Goal: Entertainment & Leisure: Consume media (video, audio)

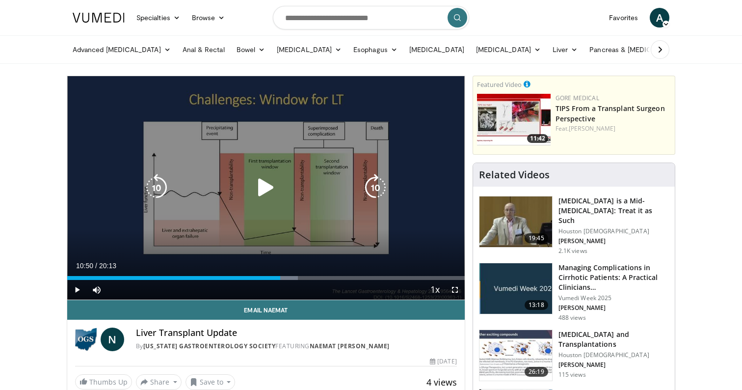
click at [270, 179] on icon "Video Player" at bounding box center [265, 187] width 27 height 27
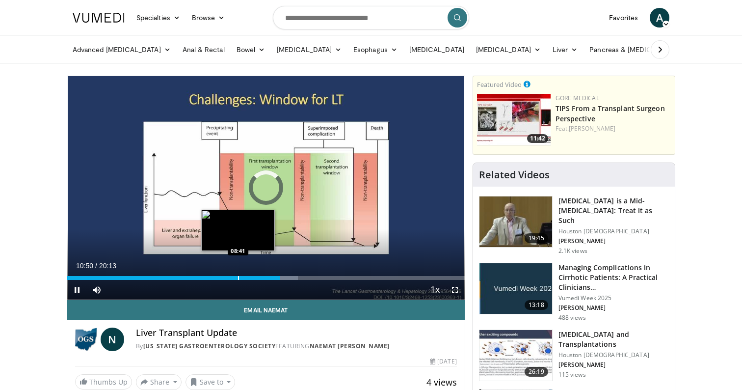
click at [238, 278] on div "Progress Bar" at bounding box center [238, 278] width 1 height 4
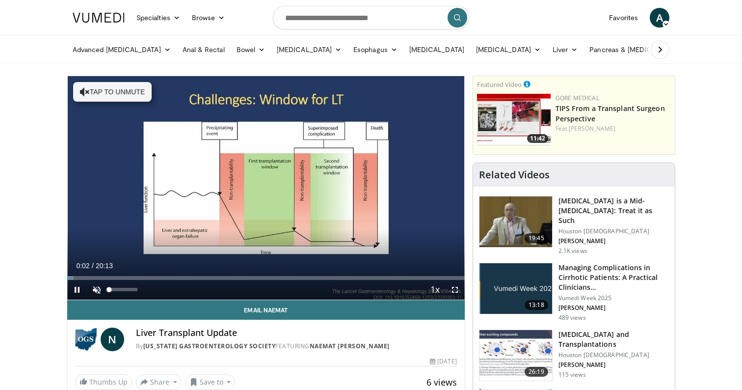
click at [92, 291] on span "Video Player" at bounding box center [97, 290] width 20 height 20
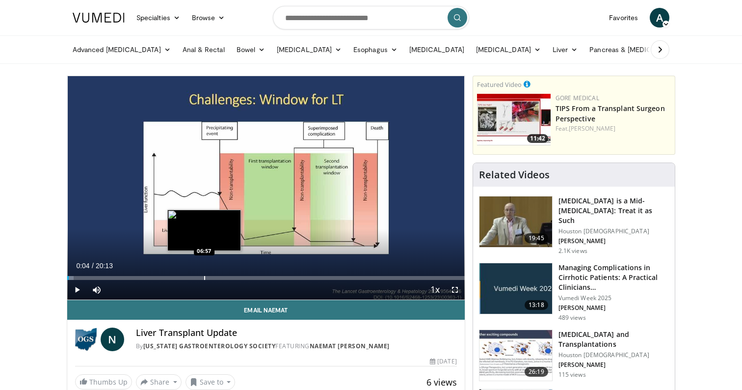
click at [204, 277] on div "Progress Bar" at bounding box center [204, 278] width 1 height 4
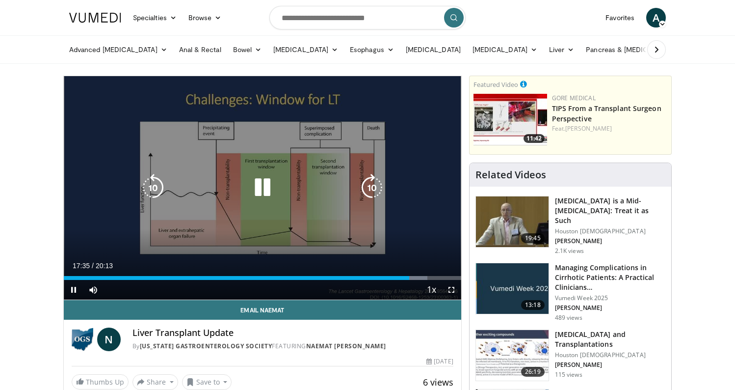
click at [266, 195] on icon "Video Player" at bounding box center [262, 187] width 27 height 27
click at [369, 91] on div "10 seconds Tap to unmute" at bounding box center [263, 187] width 398 height 223
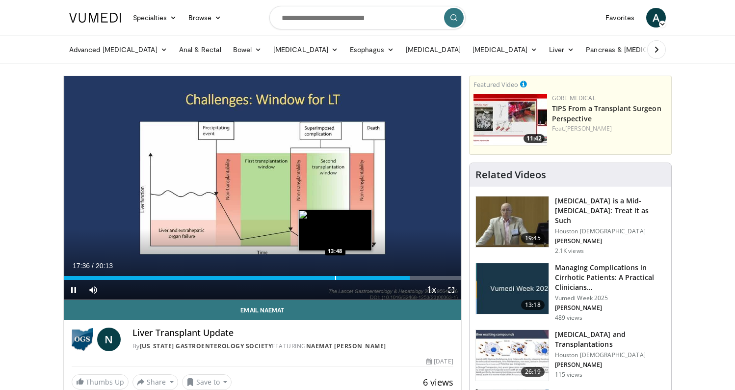
click at [335, 278] on div "Progress Bar" at bounding box center [335, 278] width 1 height 4
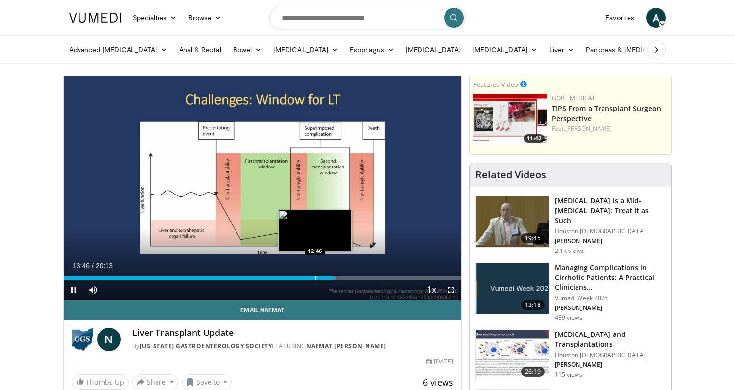
click at [315, 279] on div "Progress Bar" at bounding box center [315, 278] width 1 height 4
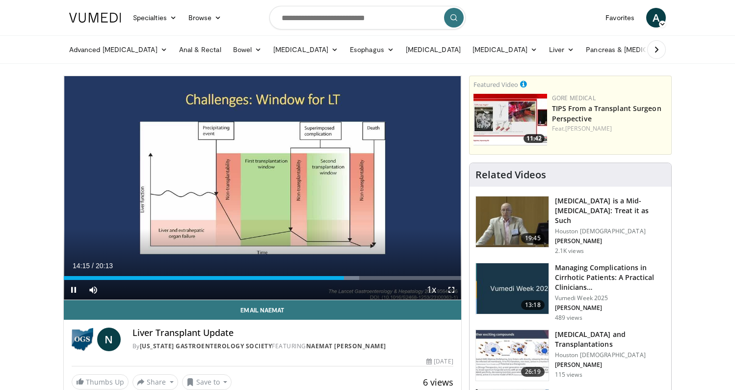
click at [450, 287] on span "Video Player" at bounding box center [452, 290] width 20 height 20
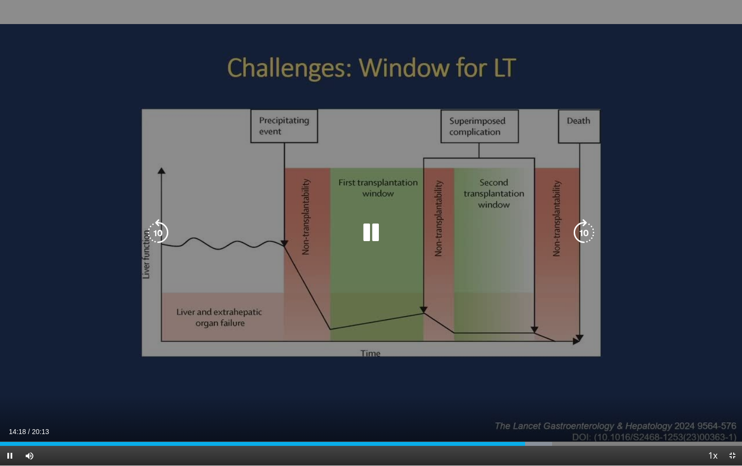
click at [157, 228] on icon "Video Player" at bounding box center [157, 232] width 27 height 27
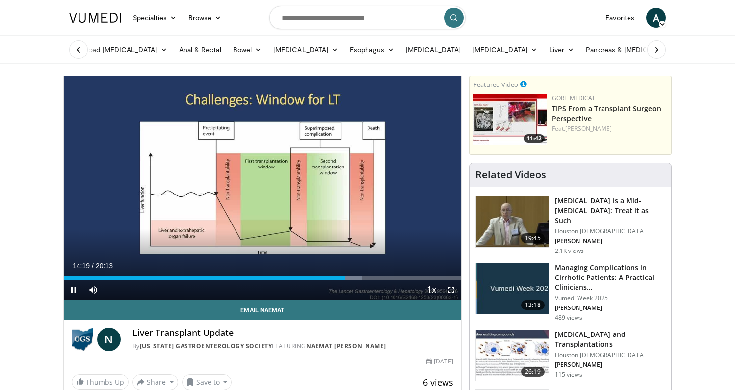
click at [456, 290] on span "Video Player" at bounding box center [452, 290] width 20 height 20
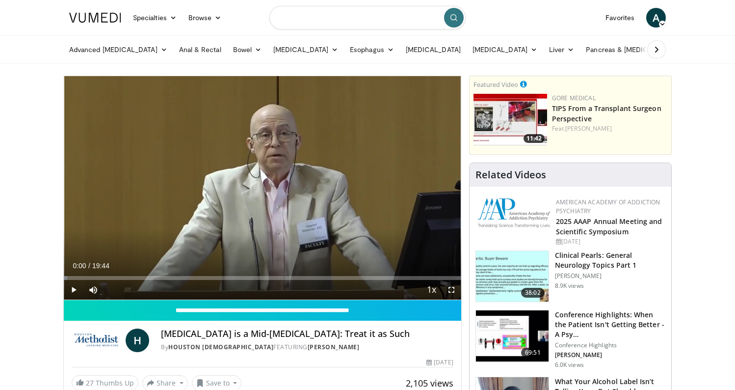
click at [403, 13] on input "Search topics, interventions" at bounding box center [368, 18] width 196 height 24
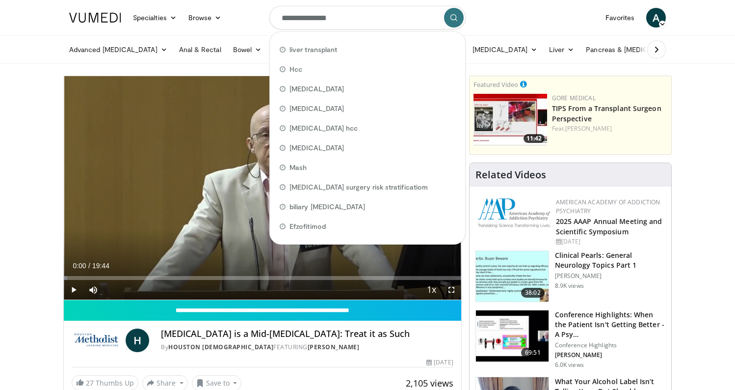
type input "**********"
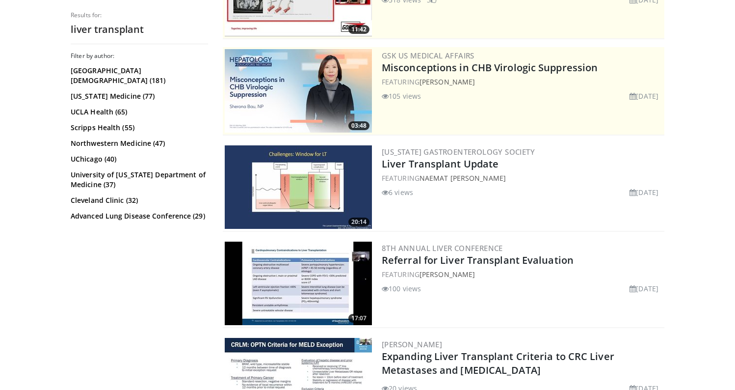
scroll to position [163, 0]
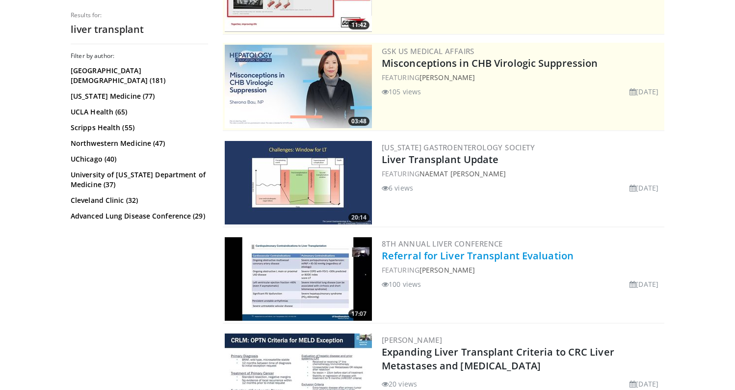
click at [447, 254] on link "Referral for Liver Transplant Evaluation" at bounding box center [478, 255] width 192 height 13
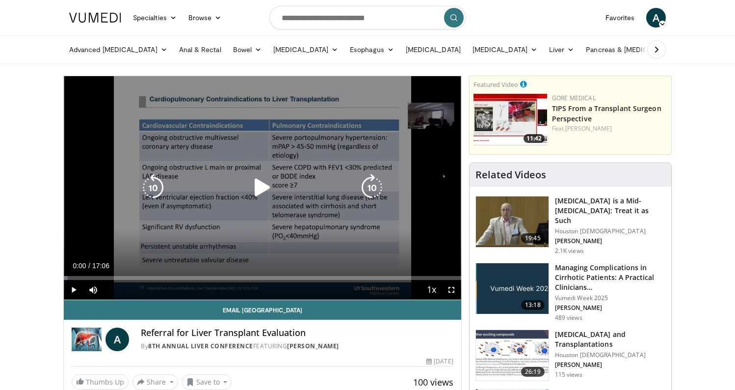
click at [255, 195] on icon "Video Player" at bounding box center [262, 187] width 27 height 27
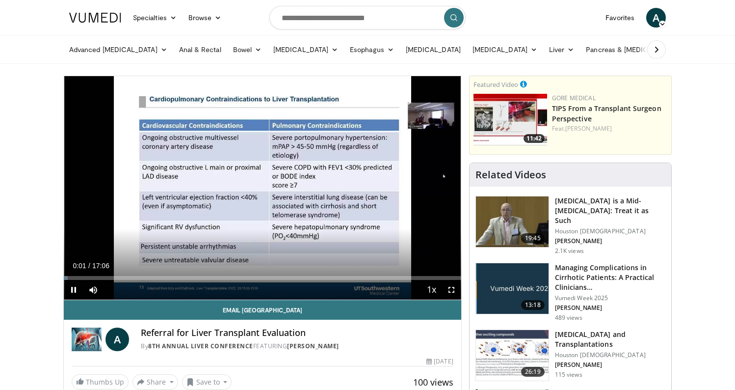
click at [456, 292] on span "Video Player" at bounding box center [452, 290] width 20 height 20
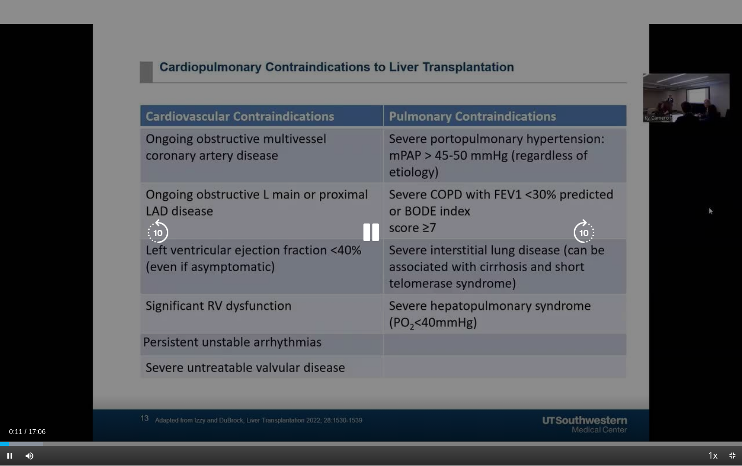
click at [371, 248] on div "10 seconds Tap to unmute" at bounding box center [371, 232] width 742 height 465
click at [307, 291] on div "10 seconds Tap to unmute" at bounding box center [371, 232] width 742 height 465
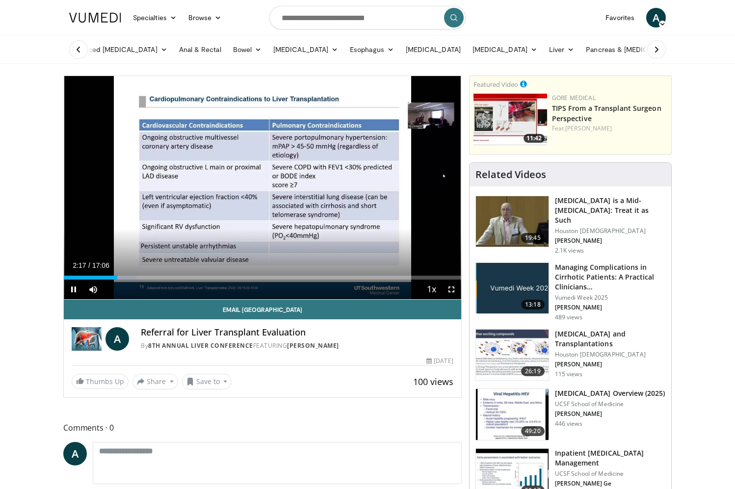
click at [448, 287] on span "Video Player" at bounding box center [452, 290] width 20 height 20
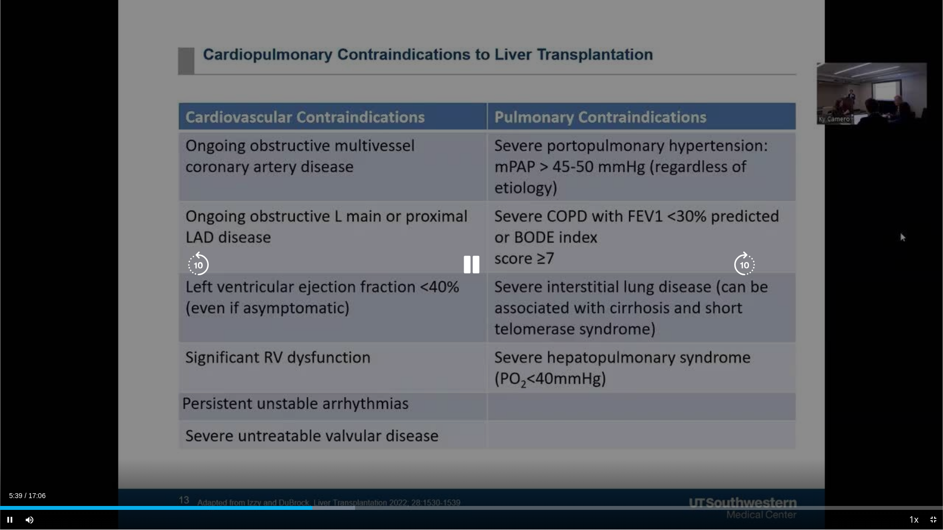
click at [463, 264] on icon "Video Player" at bounding box center [471, 264] width 27 height 27
click at [485, 267] on icon "Video Player" at bounding box center [471, 264] width 27 height 27
click at [469, 259] on icon "Video Player" at bounding box center [471, 264] width 27 height 27
click at [432, 278] on div "10 seconds Tap to unmute" at bounding box center [471, 265] width 943 height 530
click at [188, 261] on icon "Video Player" at bounding box center [198, 264] width 27 height 27
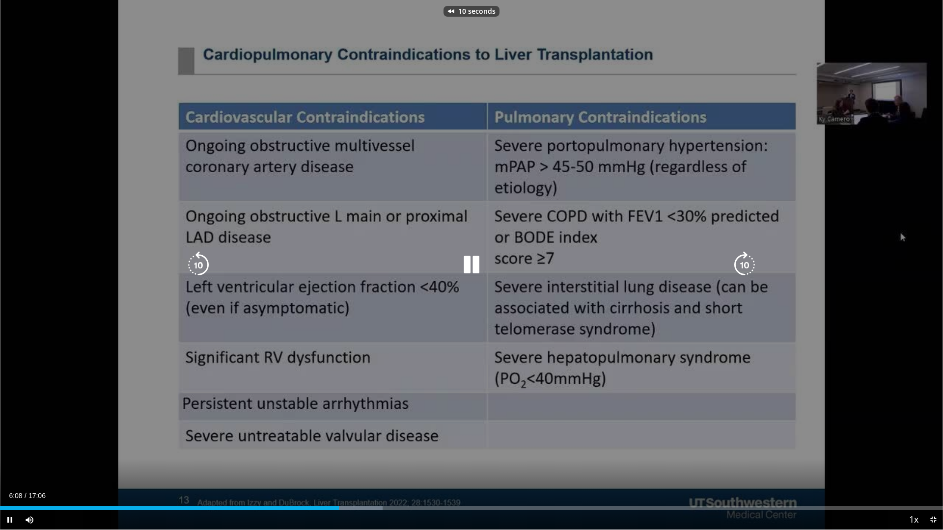
click at [198, 262] on icon "Video Player" at bounding box center [198, 264] width 27 height 27
click at [197, 262] on icon "Video Player" at bounding box center [198, 264] width 27 height 27
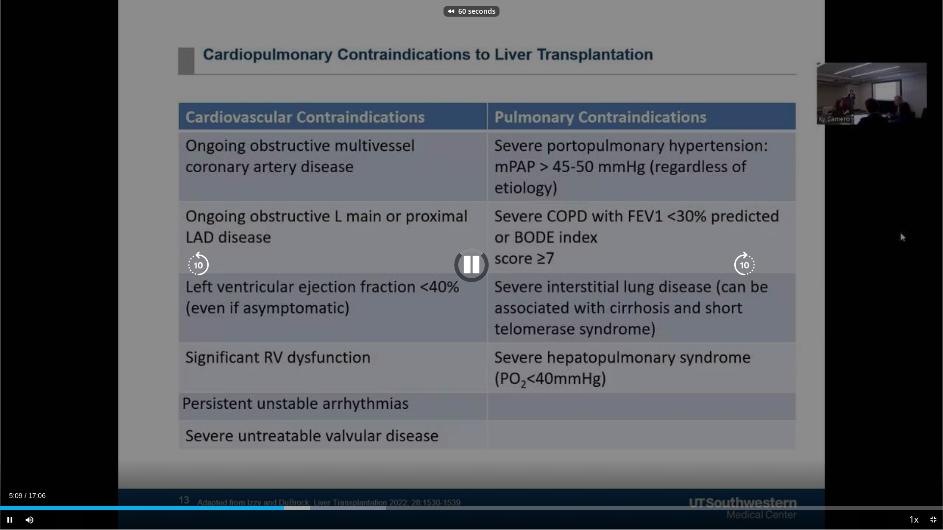
click at [197, 262] on icon "Video Player" at bounding box center [198, 264] width 27 height 27
click at [196, 262] on icon "Video Player" at bounding box center [198, 264] width 27 height 27
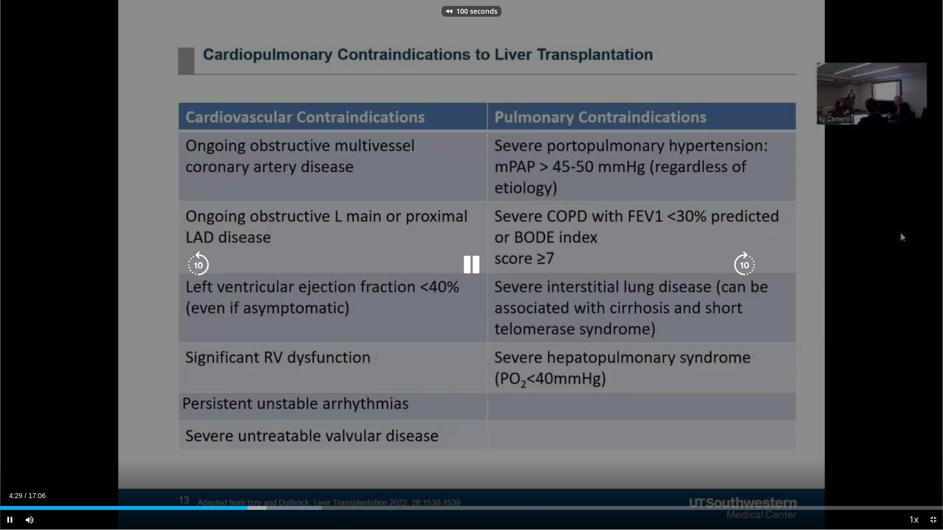
click at [196, 262] on icon "Video Player" at bounding box center [198, 264] width 27 height 27
click at [735, 263] on icon "Video Player" at bounding box center [744, 264] width 27 height 27
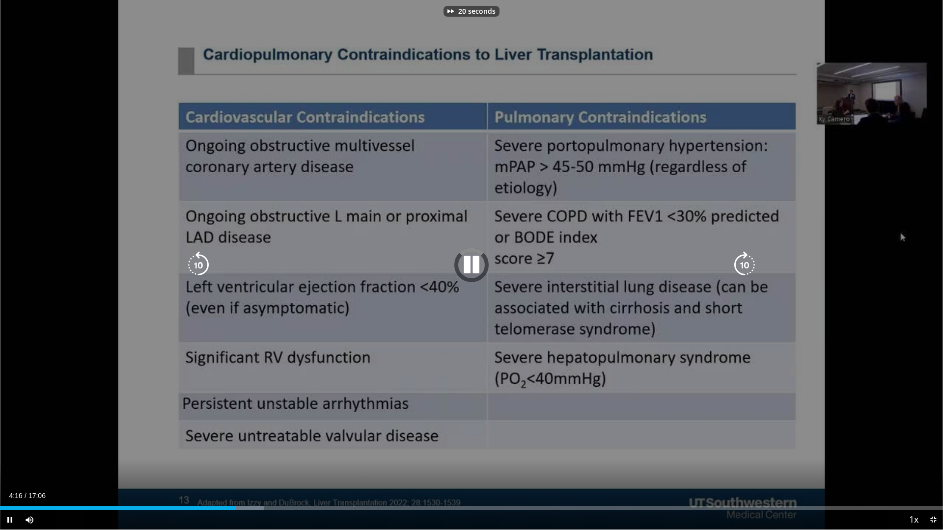
click at [735, 263] on icon "Video Player" at bounding box center [744, 264] width 27 height 27
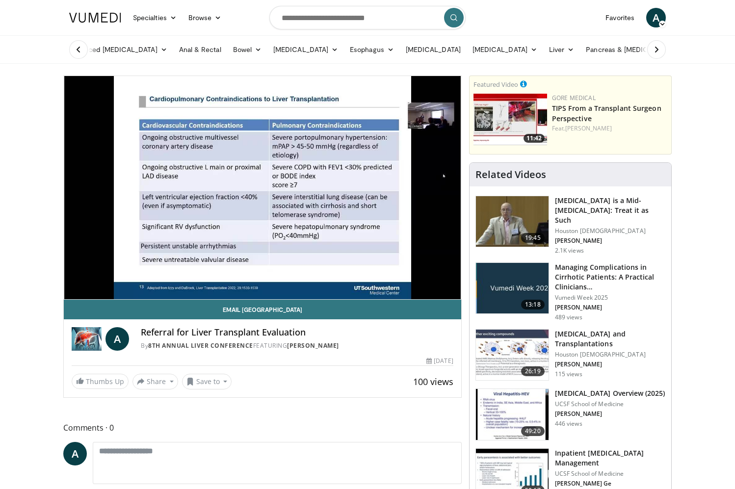
click at [248, 107] on div "50 seconds Tap to unmute" at bounding box center [263, 187] width 398 height 223
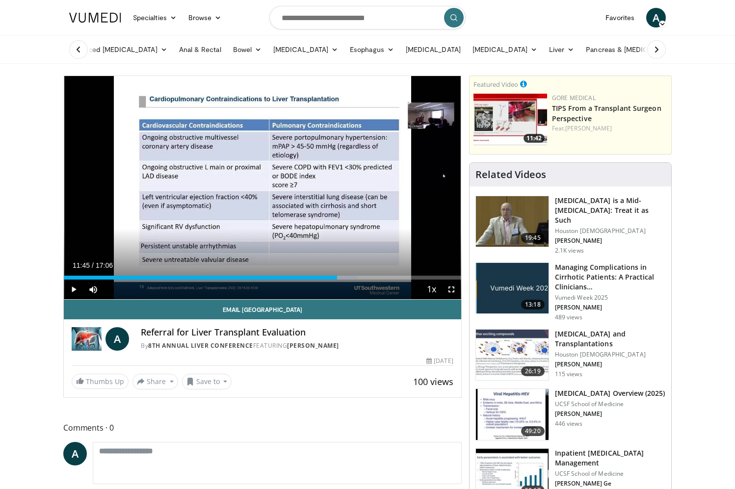
click at [237, 269] on div "Current Time 11:45 / Duration 17:06" at bounding box center [263, 265] width 398 height 9
click at [236, 273] on div "Loaded : 74.07% 11:45 07:23" at bounding box center [263, 275] width 398 height 9
click at [457, 292] on span "Video Player" at bounding box center [452, 290] width 20 height 20
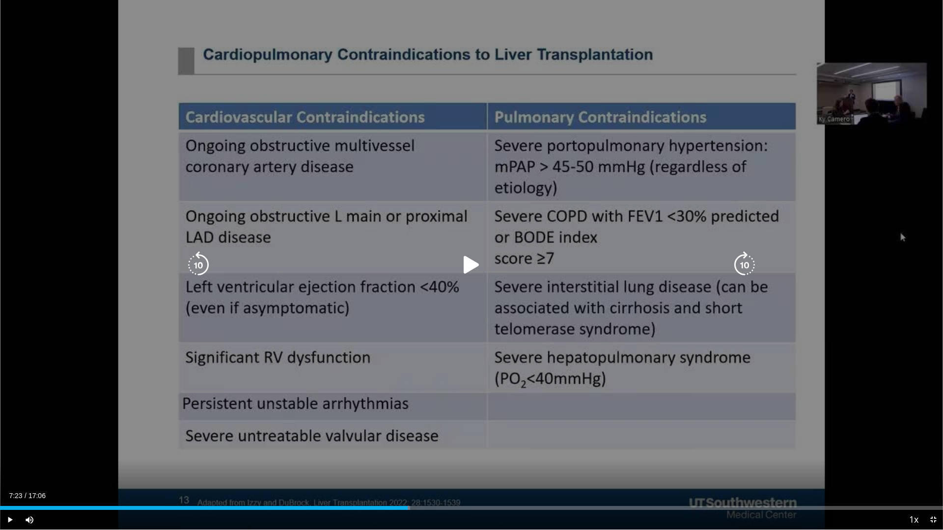
click at [461, 264] on icon "Video Player" at bounding box center [471, 264] width 27 height 27
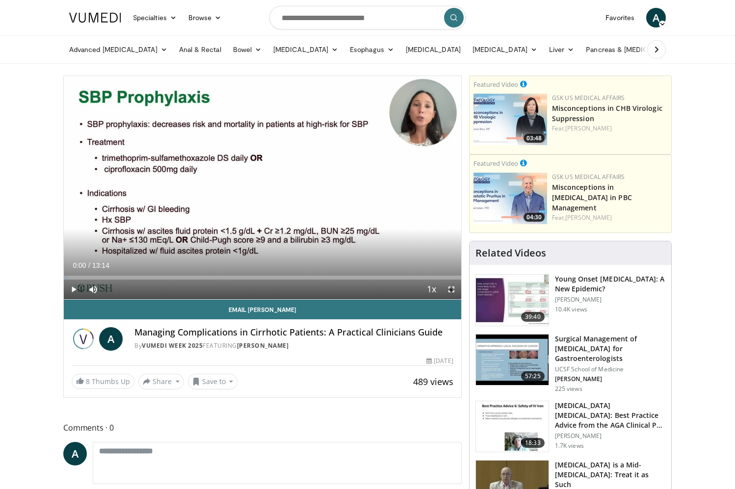
click at [101, 20] on img at bounding box center [95, 18] width 52 height 10
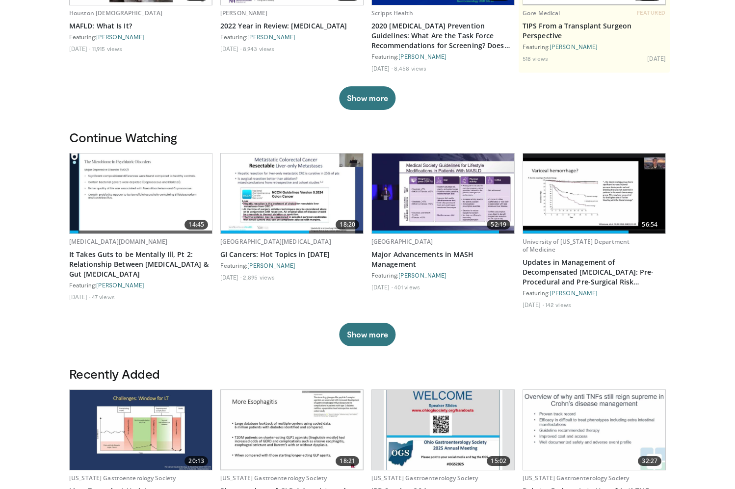
scroll to position [379, 0]
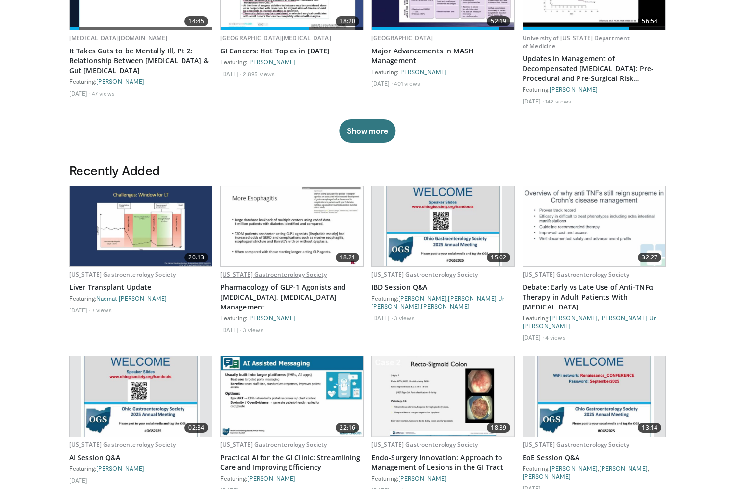
click at [261, 276] on link "Ohio Gastroenterology Society" at bounding box center [273, 275] width 107 height 8
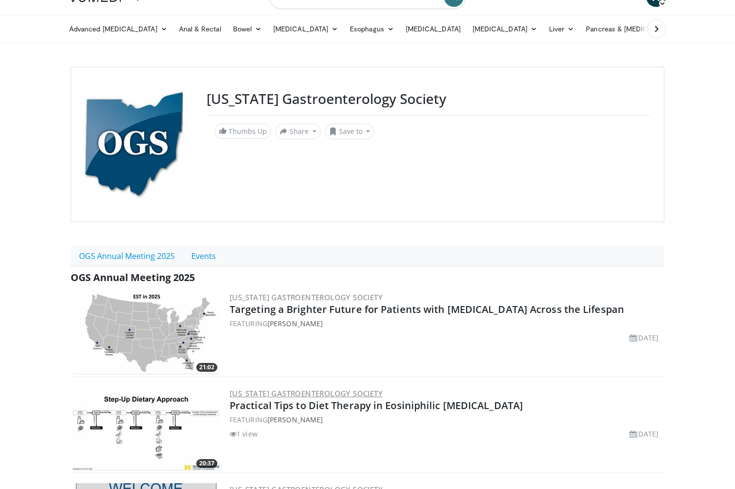
scroll to position [191, 0]
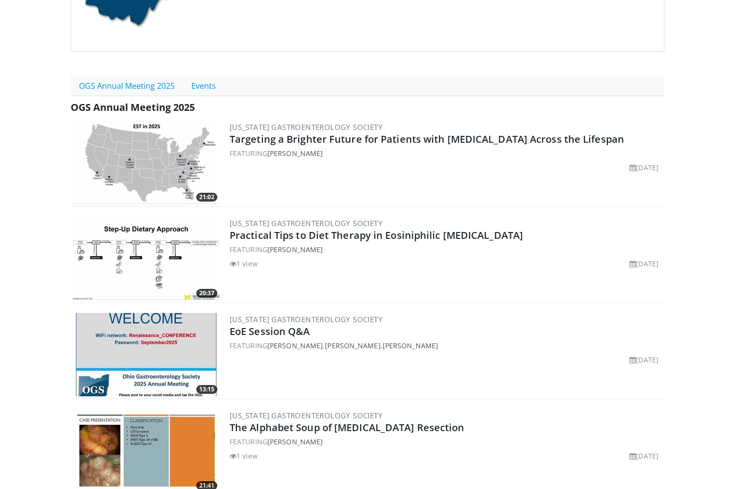
click at [384, 294] on div "[US_STATE] Gastroenterology Society Practical Tips to Diet Therapy in Eosiniphi…" at bounding box center [446, 258] width 433 height 83
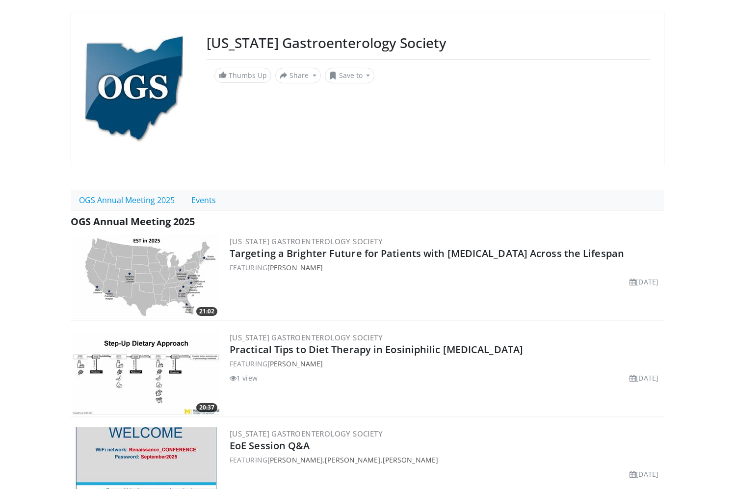
scroll to position [79, 0]
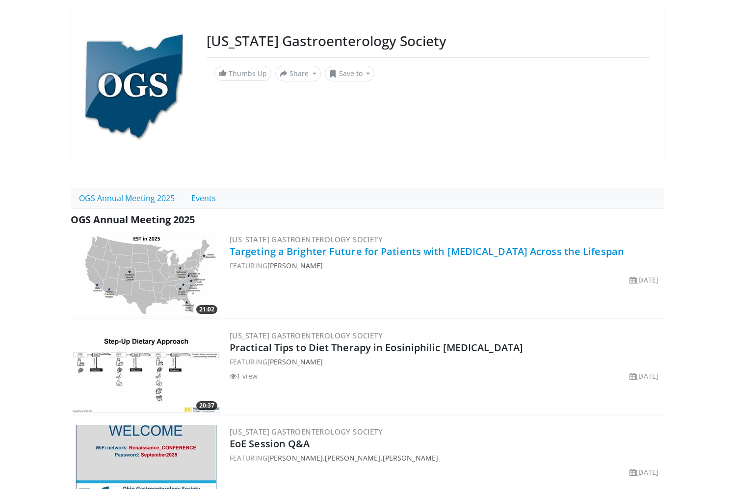
click at [363, 256] on link "Targeting a Brighter Future for Patients with [MEDICAL_DATA] Across the Lifespan" at bounding box center [427, 251] width 395 height 13
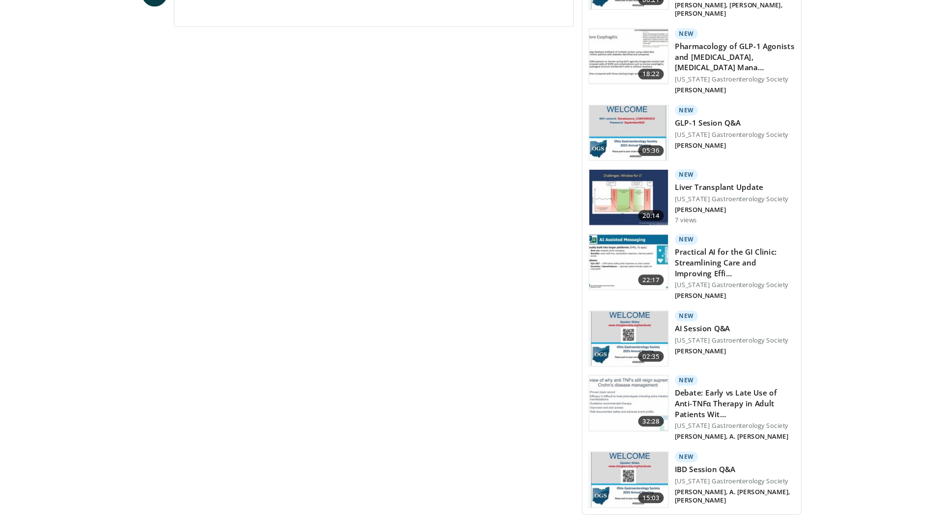
scroll to position [294, 0]
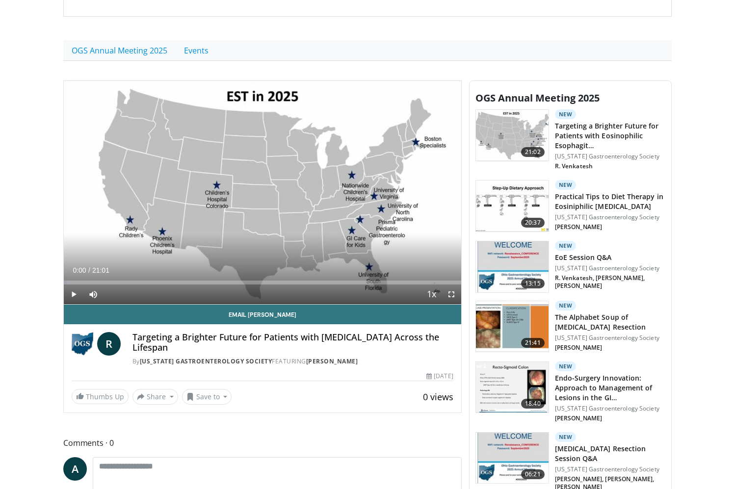
click at [451, 295] on span "Video Player" at bounding box center [452, 295] width 20 height 20
